Goal: Task Accomplishment & Management: Complete application form

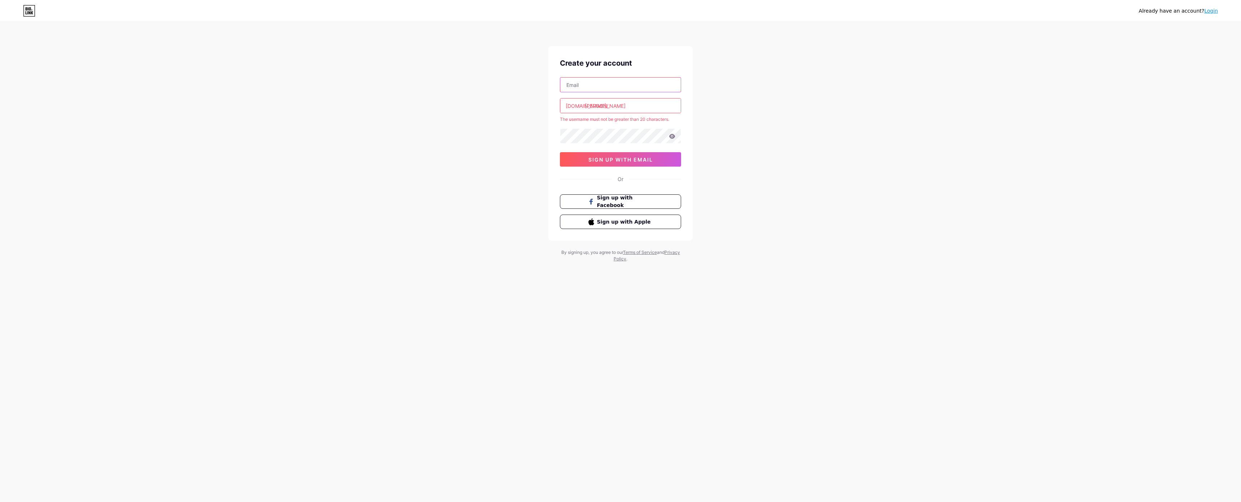
click at [593, 84] on input "text" at bounding box center [620, 85] width 120 height 14
type input "[EMAIL_ADDRESS][DOMAIN_NAME]"
click at [616, 110] on input "[PERSON_NAME]" at bounding box center [620, 105] width 120 height 14
click at [620, 160] on span "sign up with email" at bounding box center [620, 160] width 65 height 6
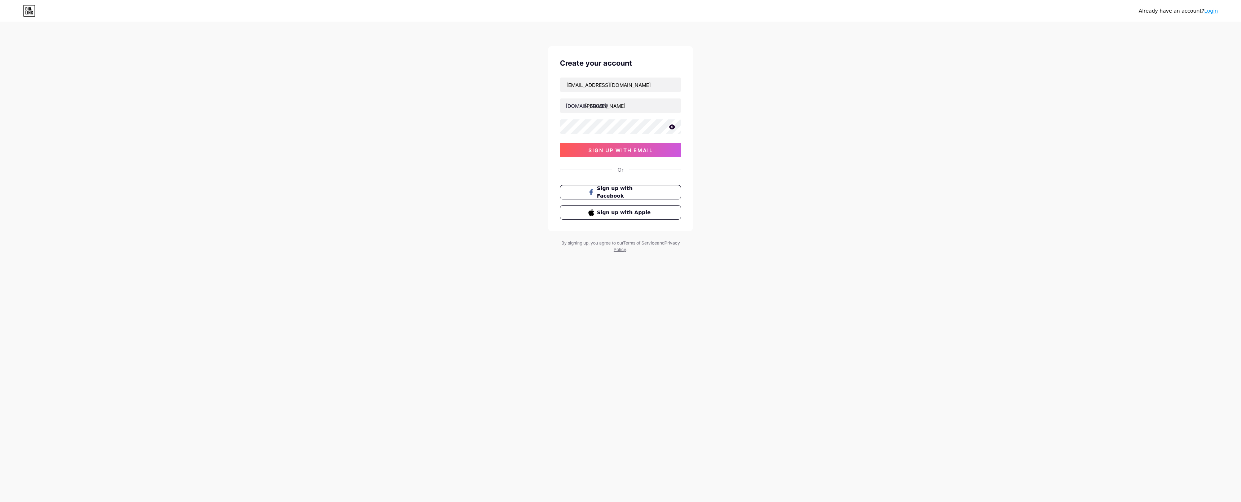
click at [573, 157] on div "Create your account [EMAIL_ADDRESS][DOMAIN_NAME] [DOMAIN_NAME]/ vanessa_wedding…" at bounding box center [620, 138] width 144 height 185
click at [577, 149] on button "sign up with email" at bounding box center [620, 150] width 121 height 14
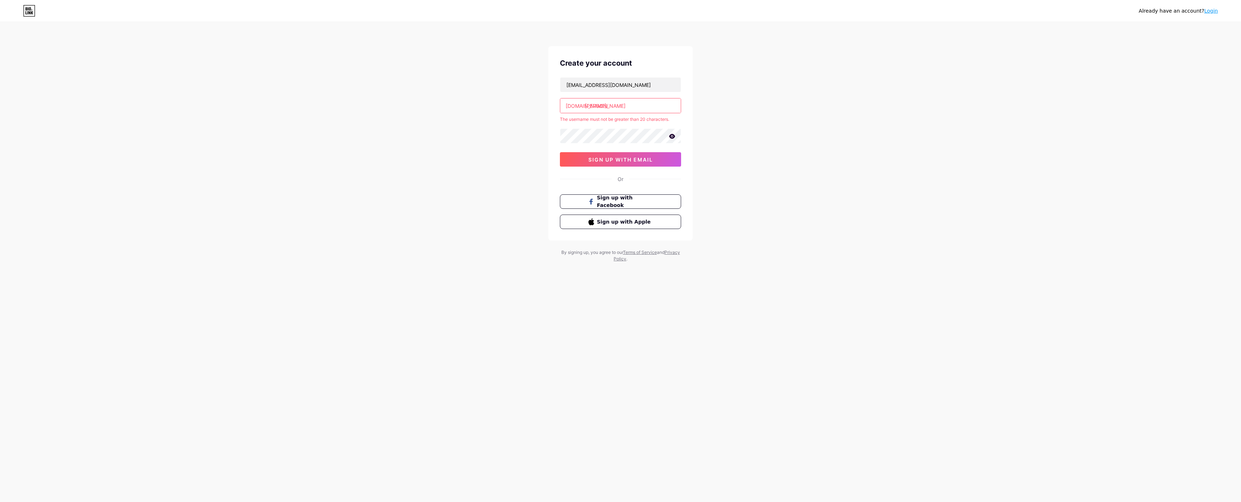
click at [670, 136] on icon at bounding box center [672, 136] width 6 height 5
click at [649, 107] on input "[PERSON_NAME]" at bounding box center [620, 105] width 120 height 14
click at [629, 106] on input "[PERSON_NAME]" at bounding box center [620, 105] width 120 height 14
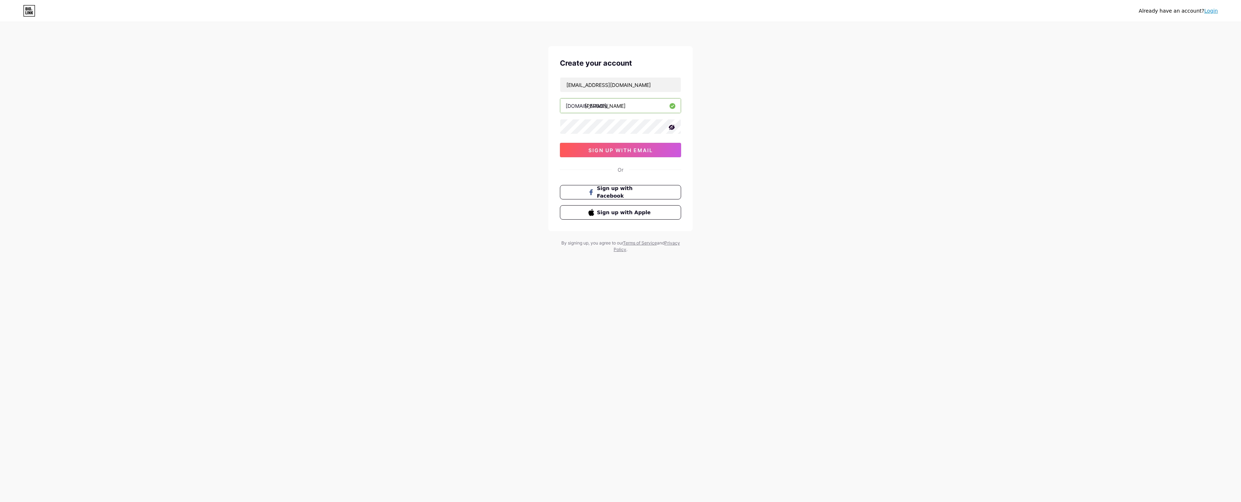
click at [608, 106] on input "[PERSON_NAME]" at bounding box center [620, 105] width 120 height 14
click at [626, 106] on input "vanessaweddinghome" at bounding box center [620, 105] width 120 height 14
type input "vanessawedding_home"
click at [643, 154] on button "sign up with email" at bounding box center [620, 150] width 121 height 14
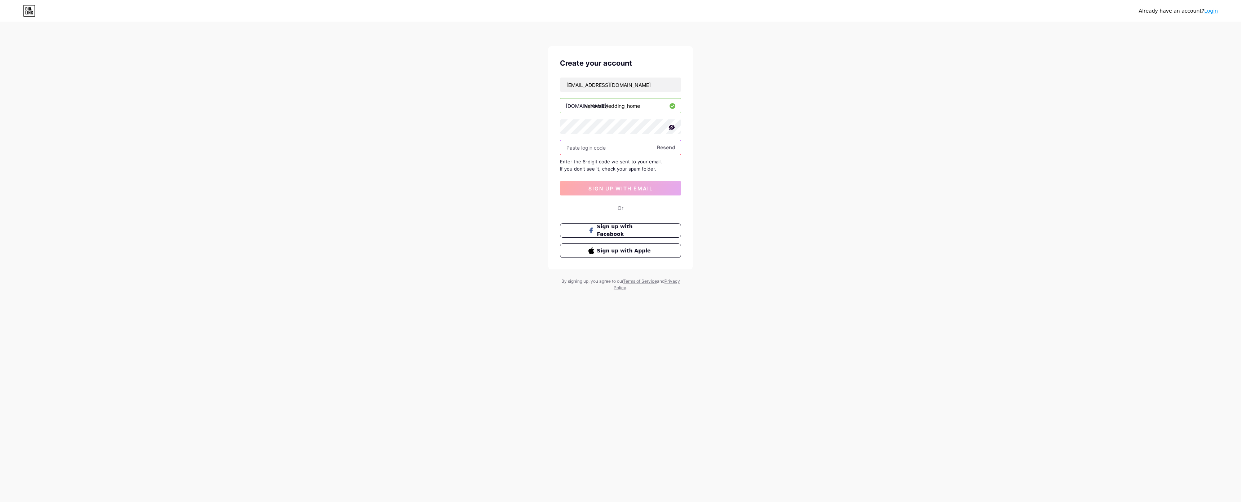
click at [625, 152] on input "text" at bounding box center [620, 147] width 120 height 14
type input "409996"
click at [630, 181] on button "sign up with email" at bounding box center [620, 188] width 121 height 14
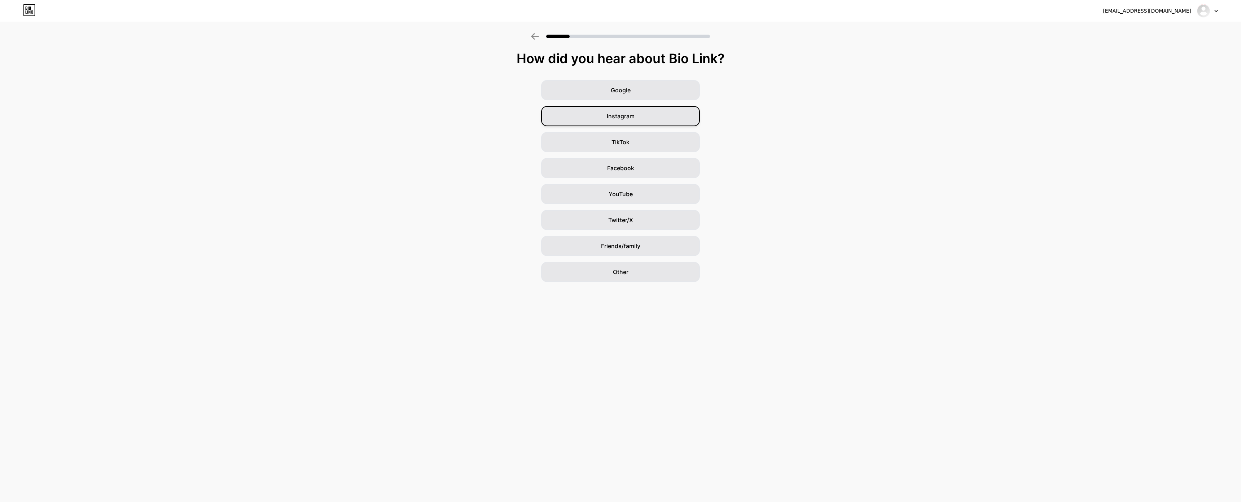
click at [623, 113] on span "Instagram" at bounding box center [621, 116] width 28 height 9
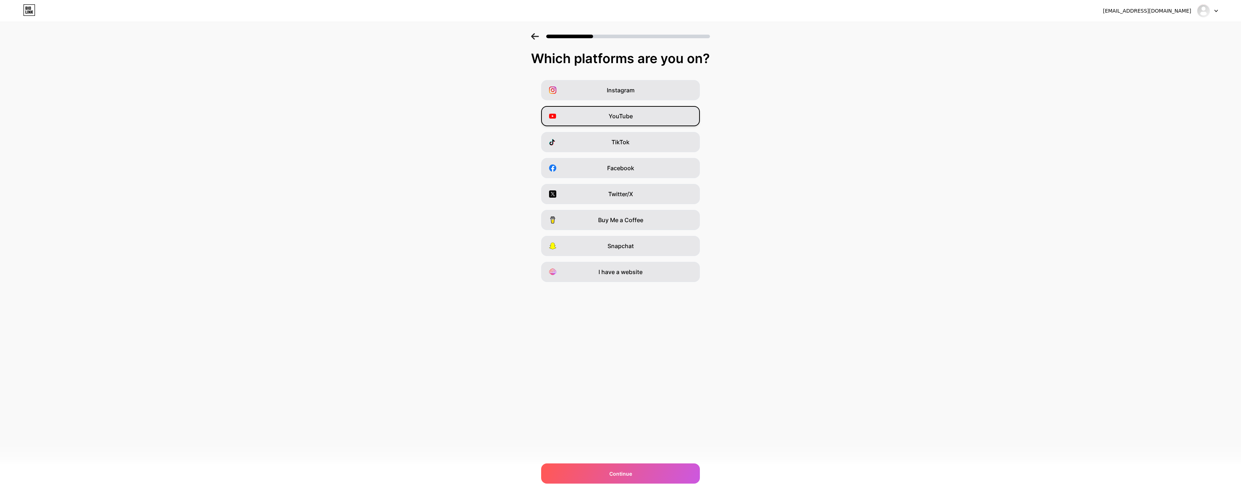
click at [614, 115] on span "YouTube" at bounding box center [621, 116] width 24 height 9
click at [625, 94] on span "Instagram" at bounding box center [621, 90] width 28 height 9
click at [604, 166] on div "Facebook" at bounding box center [620, 168] width 159 height 20
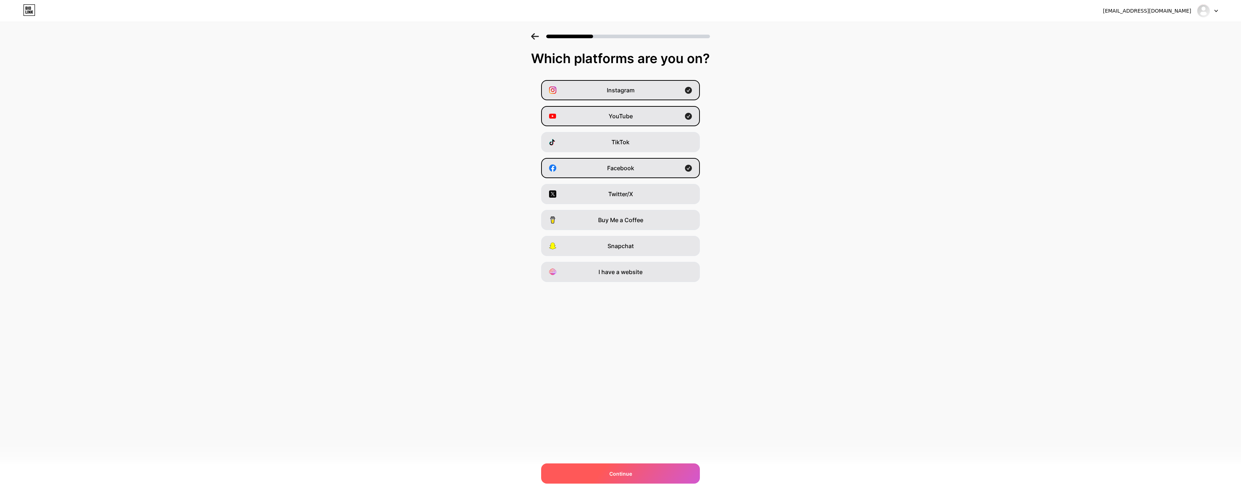
click at [617, 464] on div "Continue" at bounding box center [620, 474] width 159 height 20
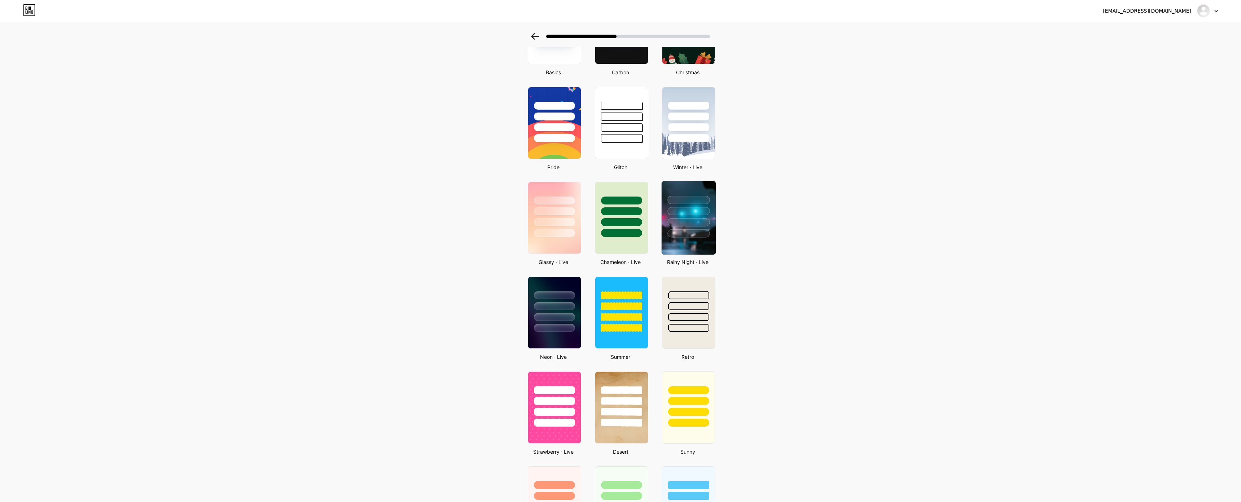
scroll to position [108, 0]
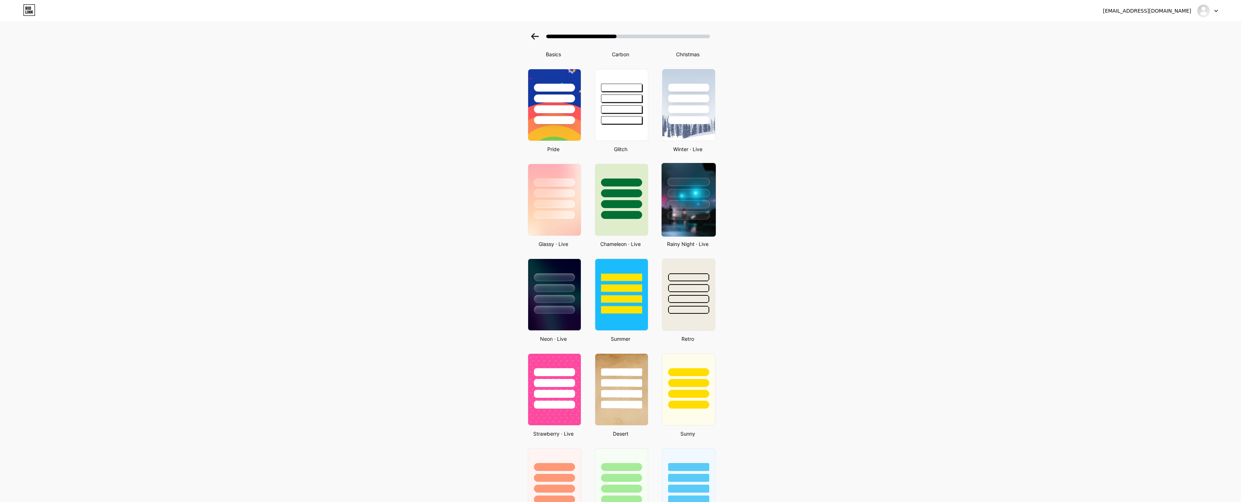
click at [686, 207] on div at bounding box center [688, 204] width 42 height 8
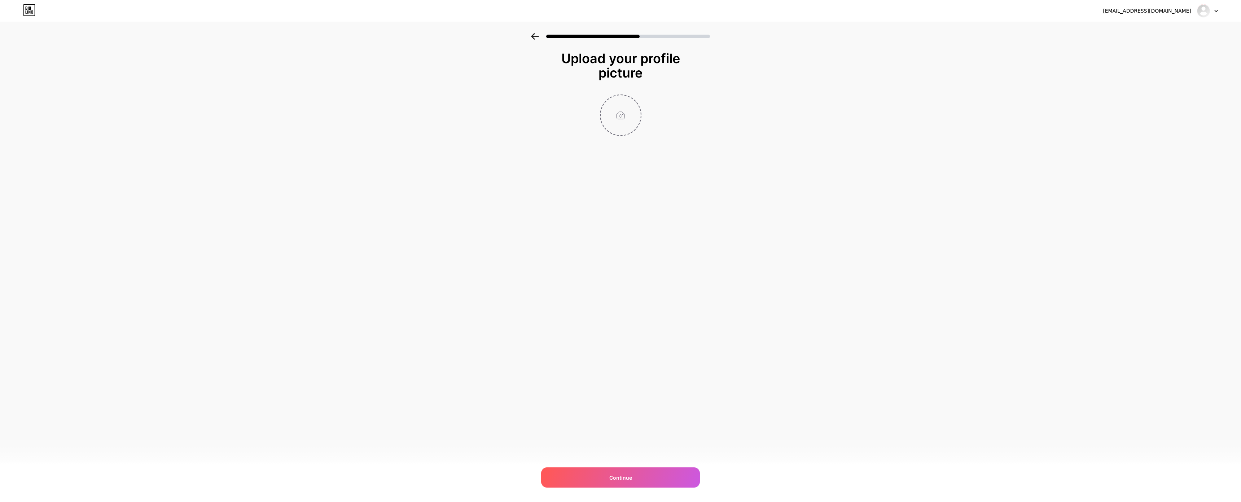
click at [632, 116] on input "file" at bounding box center [621, 115] width 40 height 40
type input "C:\fakepath\ASOSIY 1 gold.png"
click at [642, 468] on div "Continue" at bounding box center [620, 478] width 159 height 20
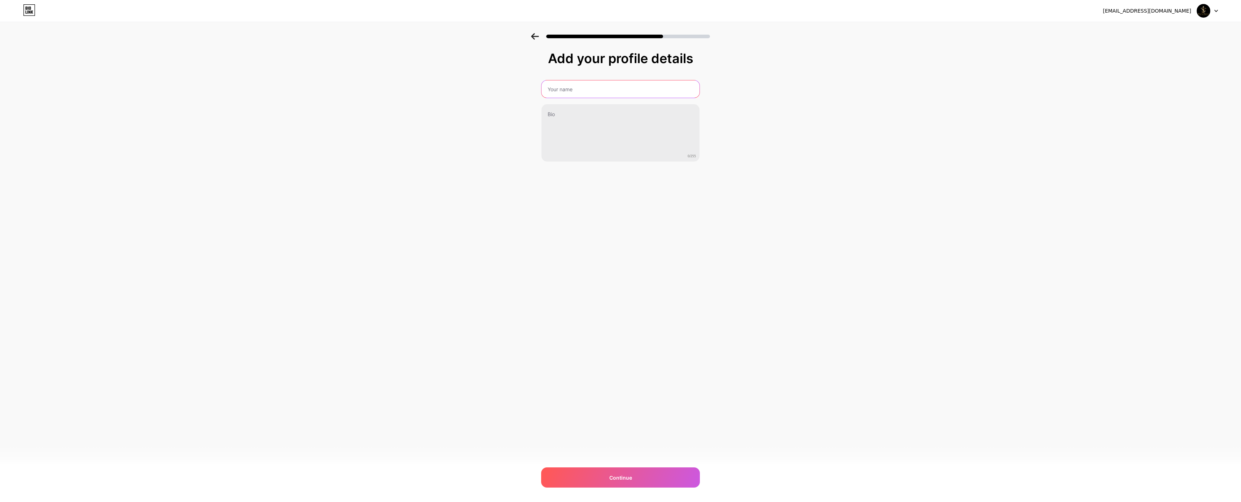
click at [574, 94] on input "text" at bounding box center [620, 88] width 158 height 17
type input "[PERSON_NAME]"
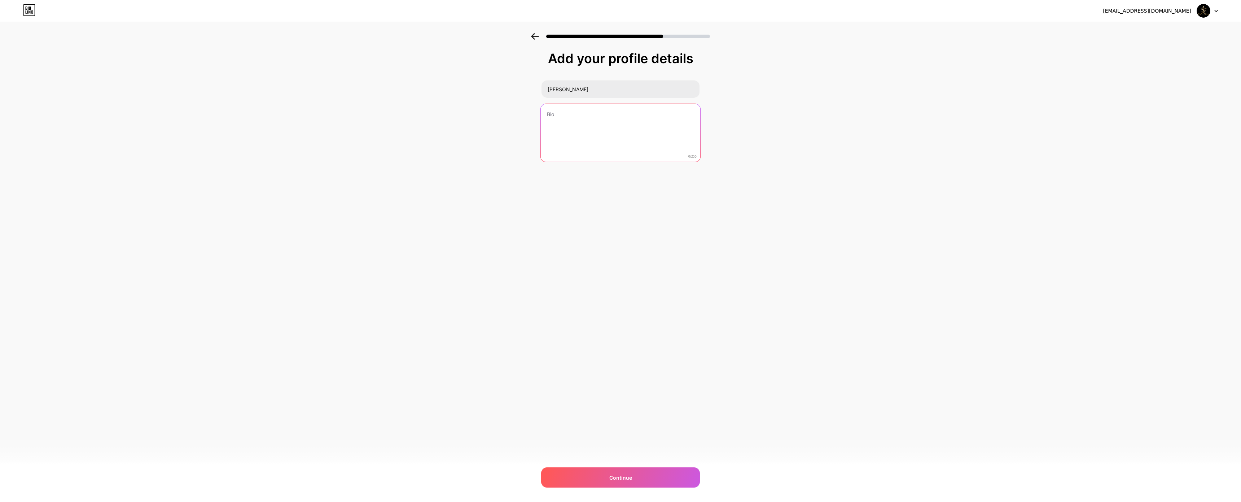
click at [611, 131] on textarea at bounding box center [620, 133] width 159 height 59
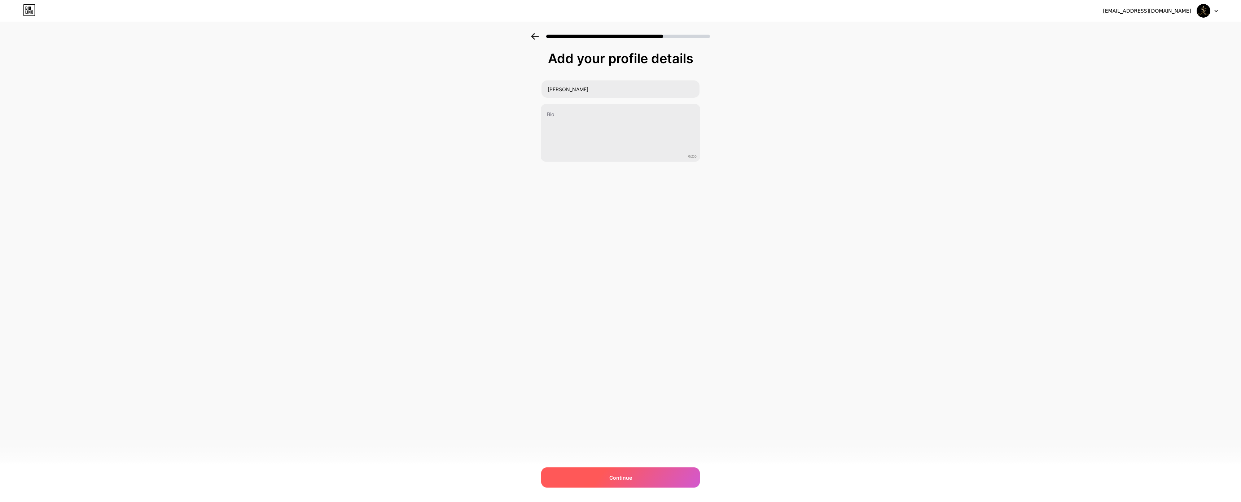
click at [598, 468] on div "Continue" at bounding box center [620, 478] width 159 height 20
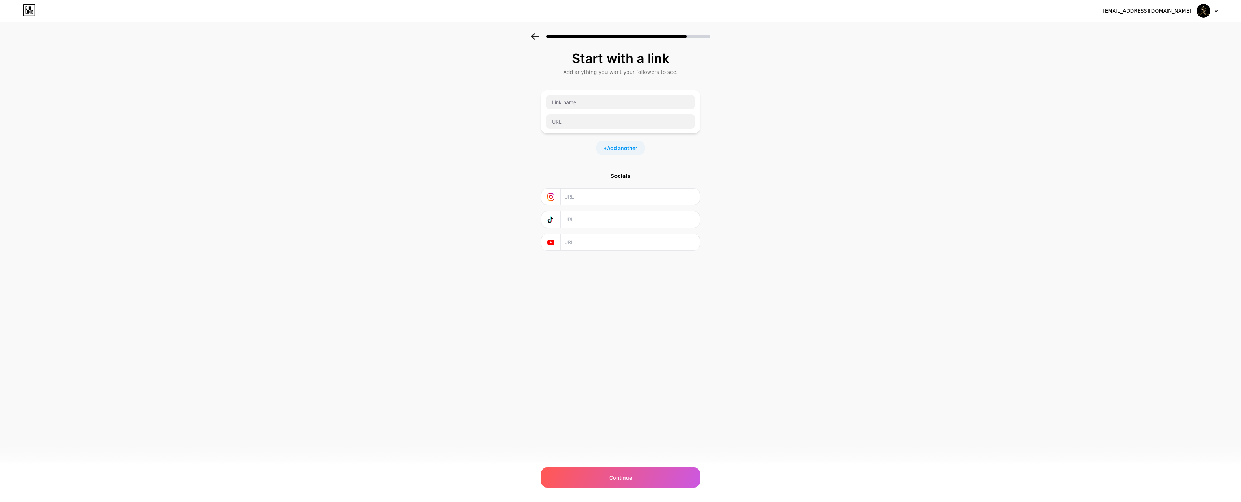
click at [579, 194] on input "text" at bounding box center [629, 197] width 131 height 16
click at [811, 18] on div "[EMAIL_ADDRESS][DOMAIN_NAME] Logout" at bounding box center [620, 11] width 1241 height 22
click at [575, 106] on input "text" at bounding box center [620, 102] width 149 height 14
click at [576, 194] on input "text" at bounding box center [629, 197] width 131 height 16
paste input "[PERSON_NAME], [[DATE] 0:06] [PERSON_NAME], [[DATE] 1:30] [URL][DOMAIN_NAME]"
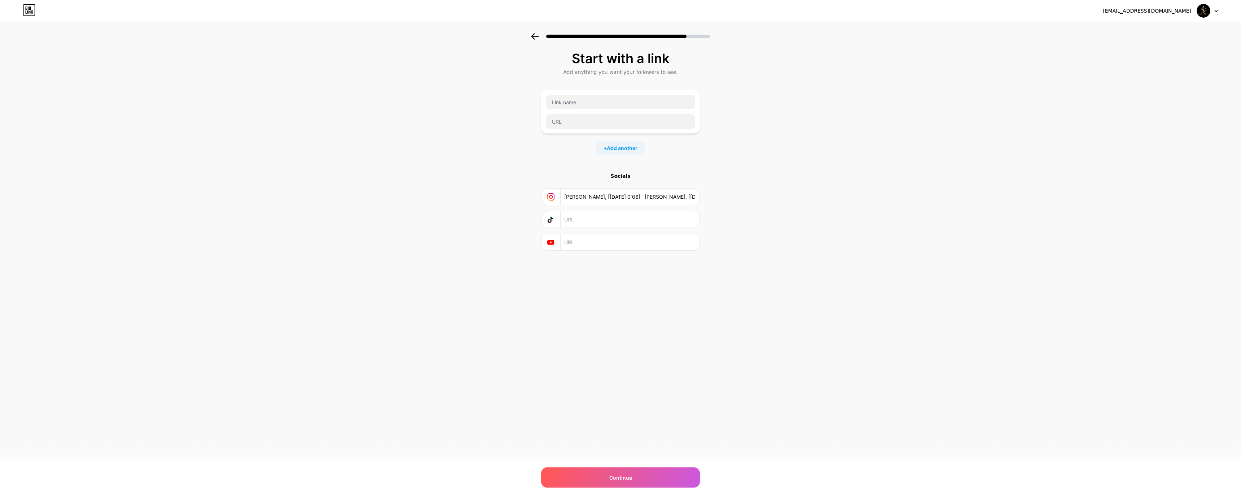
scroll to position [0, 330]
type input "[PERSON_NAME], [[DATE] 0:06] [PERSON_NAME], [[DATE] 1:30] [URL][DOMAIN_NAME]"
click at [588, 220] on input "text" at bounding box center [629, 219] width 131 height 16
click at [551, 220] on icon at bounding box center [550, 220] width 5 height 6
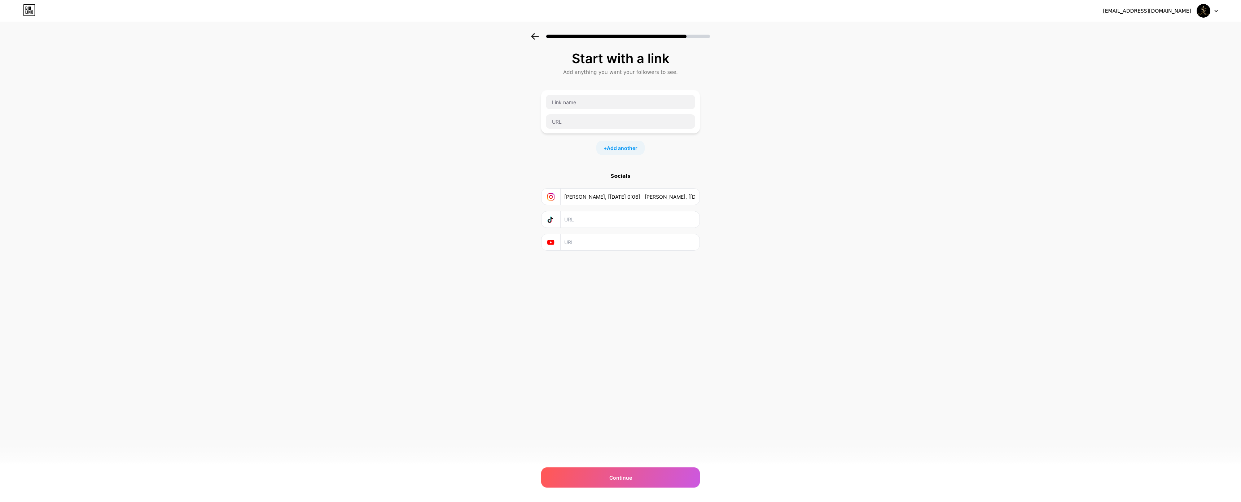
drag, startPoint x: 583, startPoint y: 198, endPoint x: 590, endPoint y: 186, distance: 13.8
click at [583, 198] on input "[PERSON_NAME], [[DATE] 0:06] [PERSON_NAME], [[DATE] 1:30] [URL][DOMAIN_NAME]" at bounding box center [629, 197] width 131 height 16
click at [625, 147] on span "Add another" at bounding box center [622, 148] width 31 height 8
click at [590, 99] on input "text" at bounding box center [620, 102] width 149 height 14
type input "INSTAGRAM"
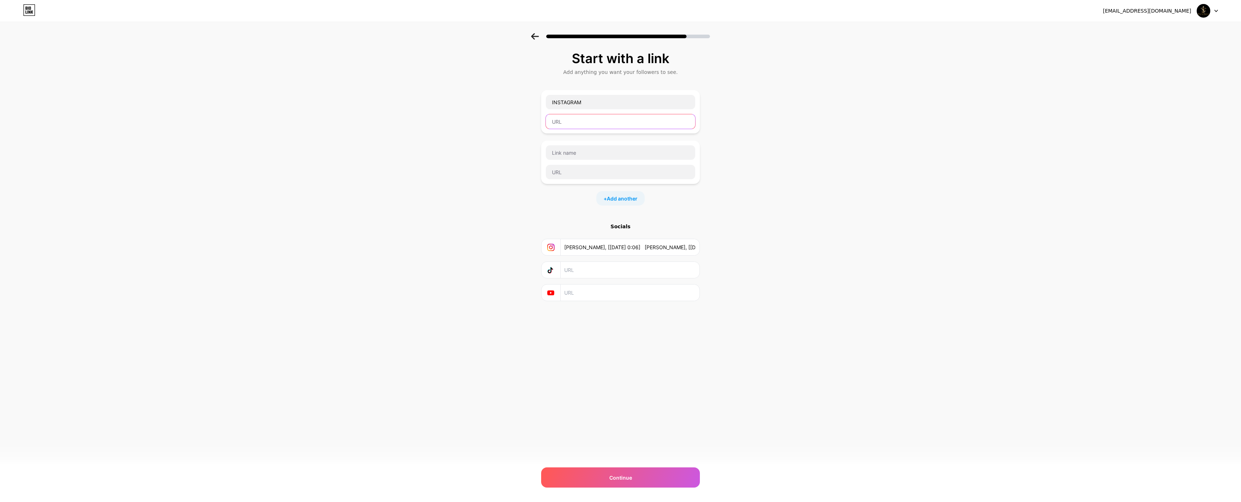
click at [582, 119] on input "text" at bounding box center [620, 121] width 149 height 14
paste input "[PERSON_NAME], [[DATE] 0:06] [PERSON_NAME], [[DATE] 1:30] [URL][DOMAIN_NAME]"
type input "[PERSON_NAME], [[DATE] 0:06] [PERSON_NAME], [[DATE] 1:30] [URL][DOMAIN_NAME]"
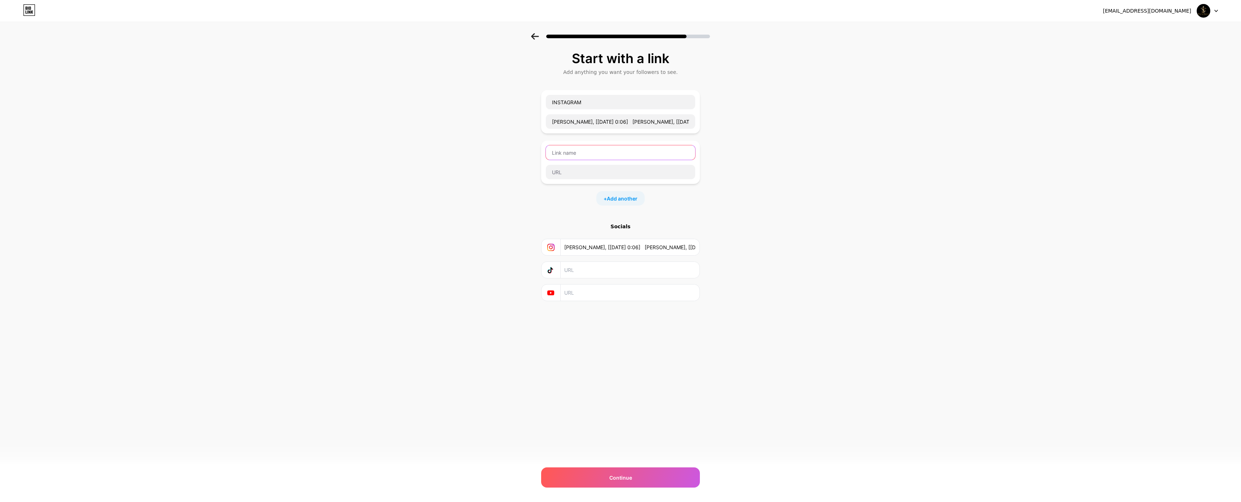
click at [574, 154] on input "text" at bounding box center [620, 152] width 149 height 14
click at [630, 468] on div "Continue" at bounding box center [620, 478] width 159 height 20
click at [624, 474] on span "Continue" at bounding box center [620, 478] width 23 height 8
